Goal: Transaction & Acquisition: Purchase product/service

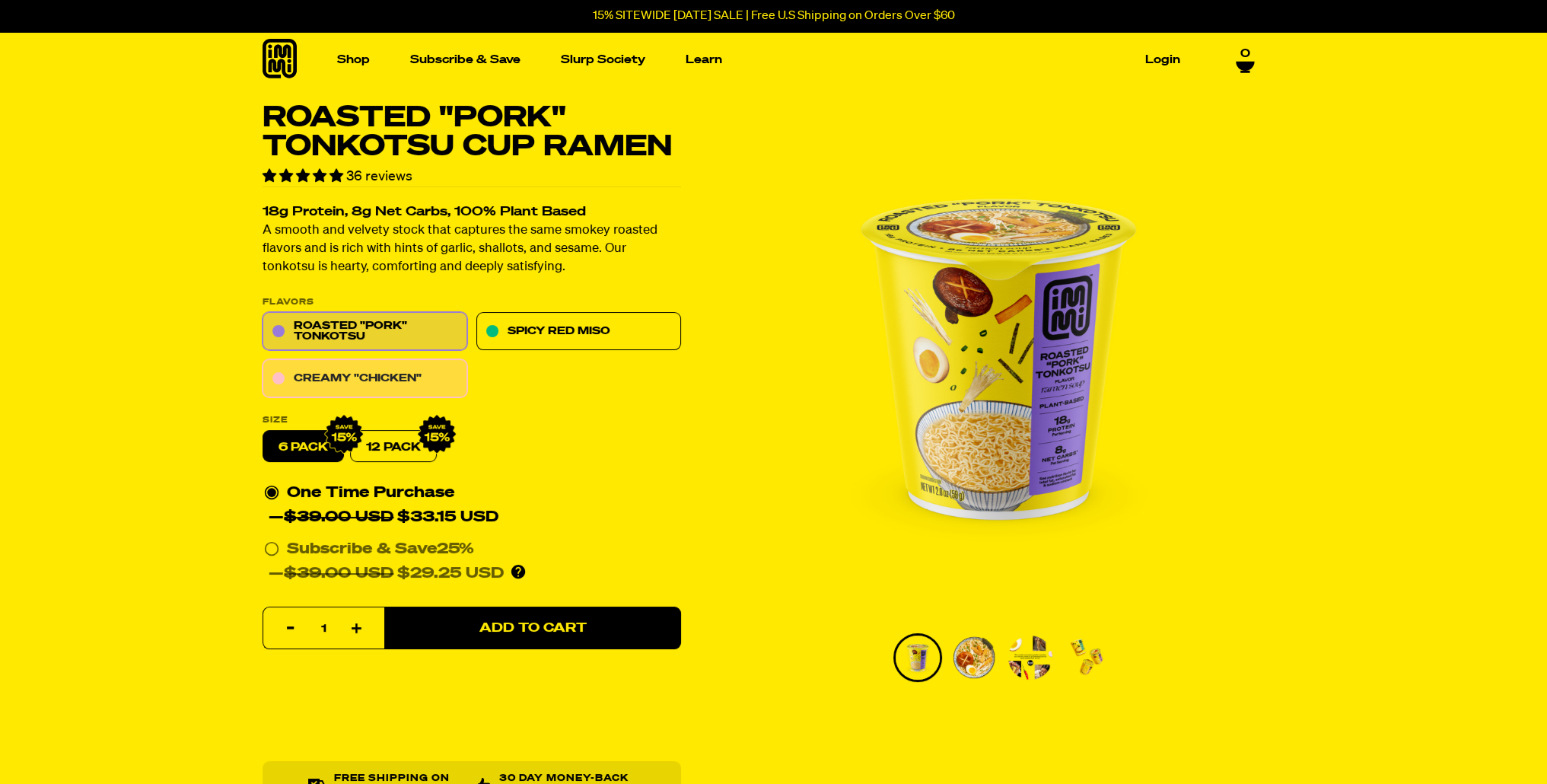
click at [377, 369] on link "Creamy "Chicken"" at bounding box center [365, 378] width 205 height 38
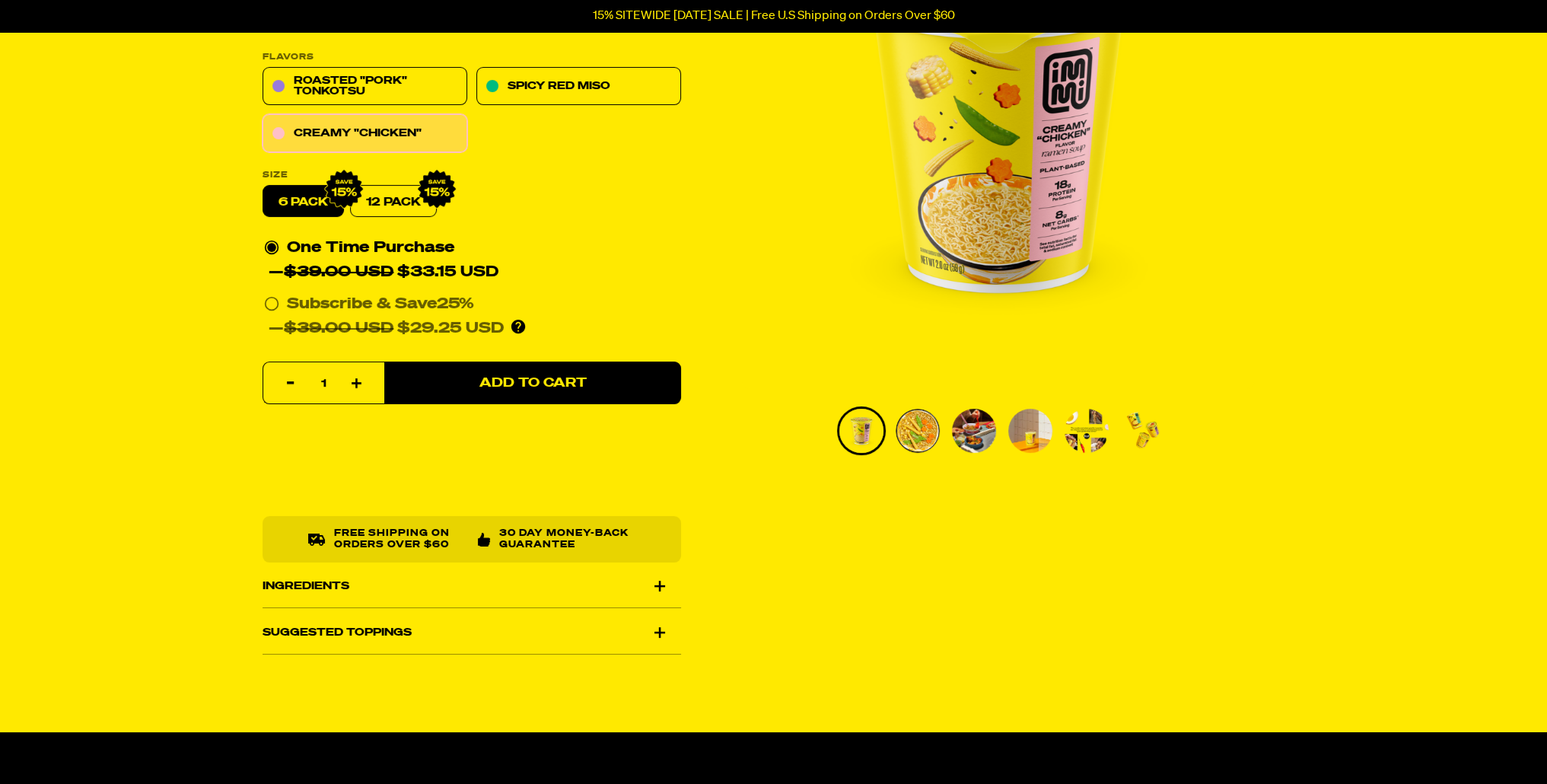
scroll to position [228, 0]
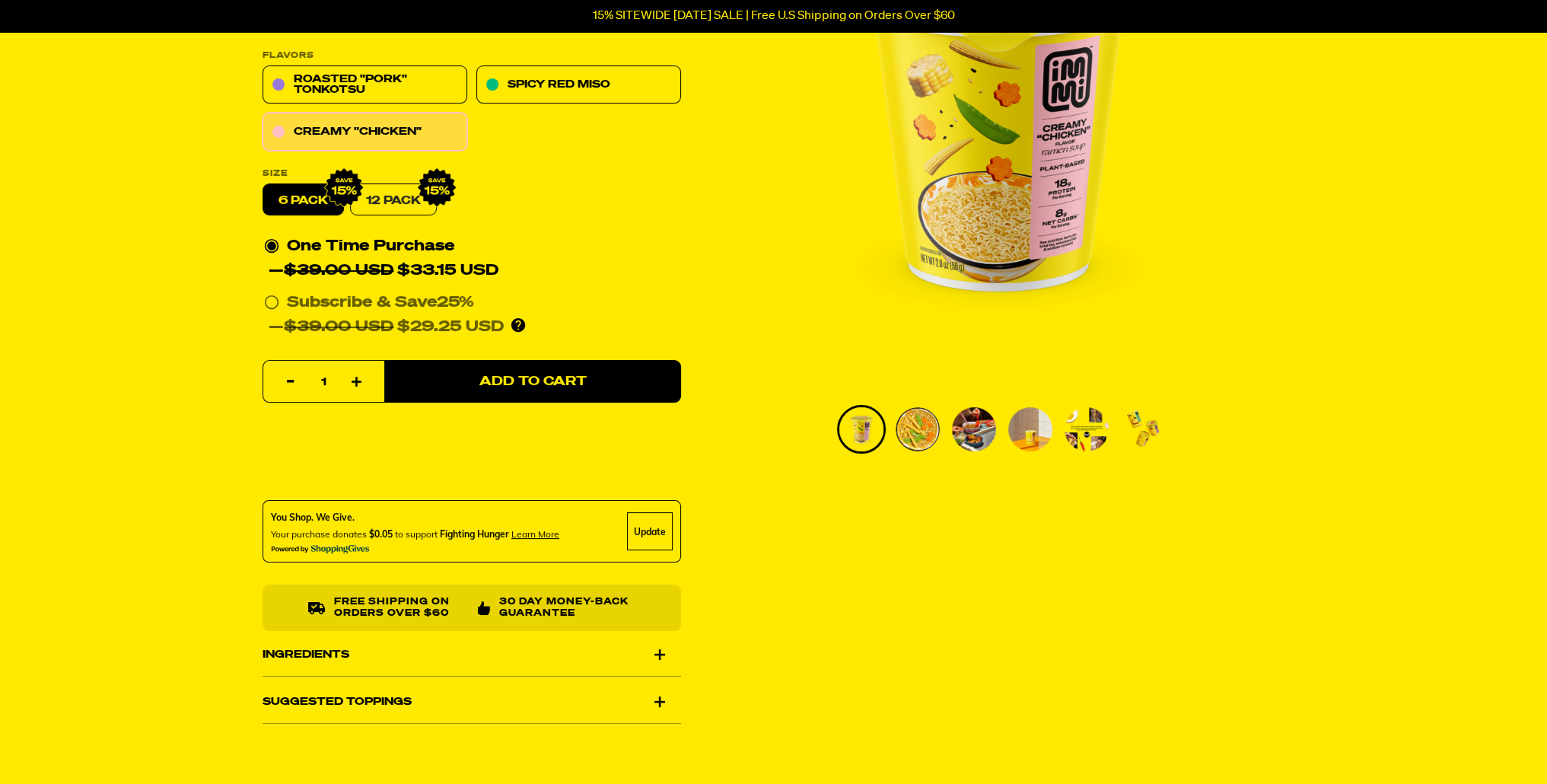
click at [411, 213] on link "12 Pack" at bounding box center [393, 200] width 87 height 32
radio input "false"
